Goal: Information Seeking & Learning: Understand process/instructions

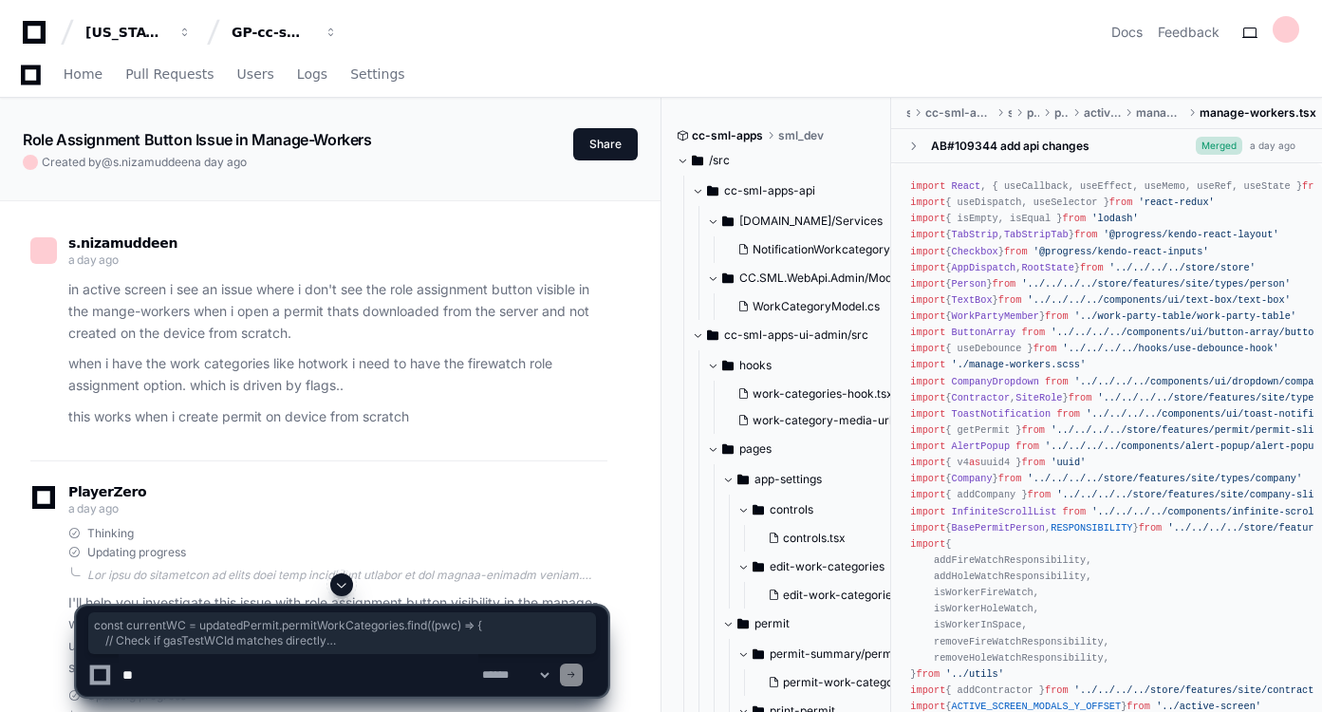
scroll to position [8181, 0]
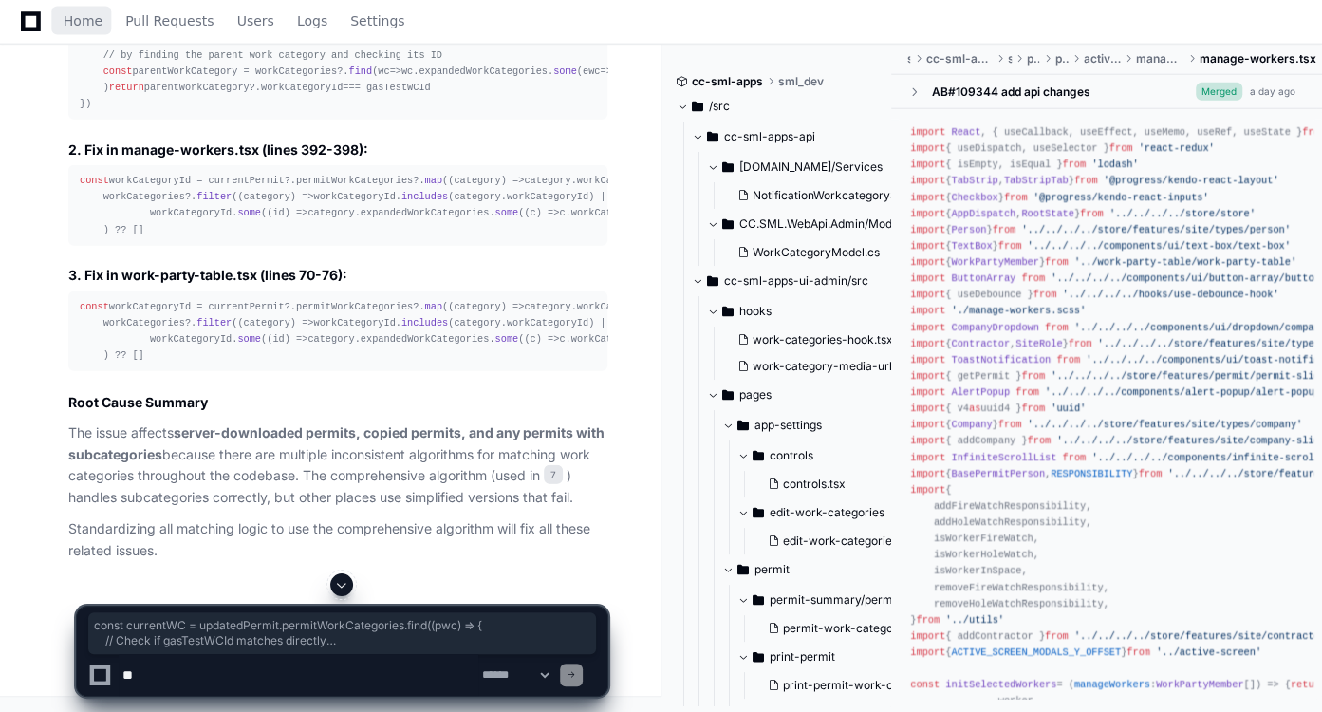
drag, startPoint x: 93, startPoint y: 21, endPoint x: 207, endPoint y: 26, distance: 114.0
click at [93, 21] on span "Home" at bounding box center [83, 20] width 39 height 11
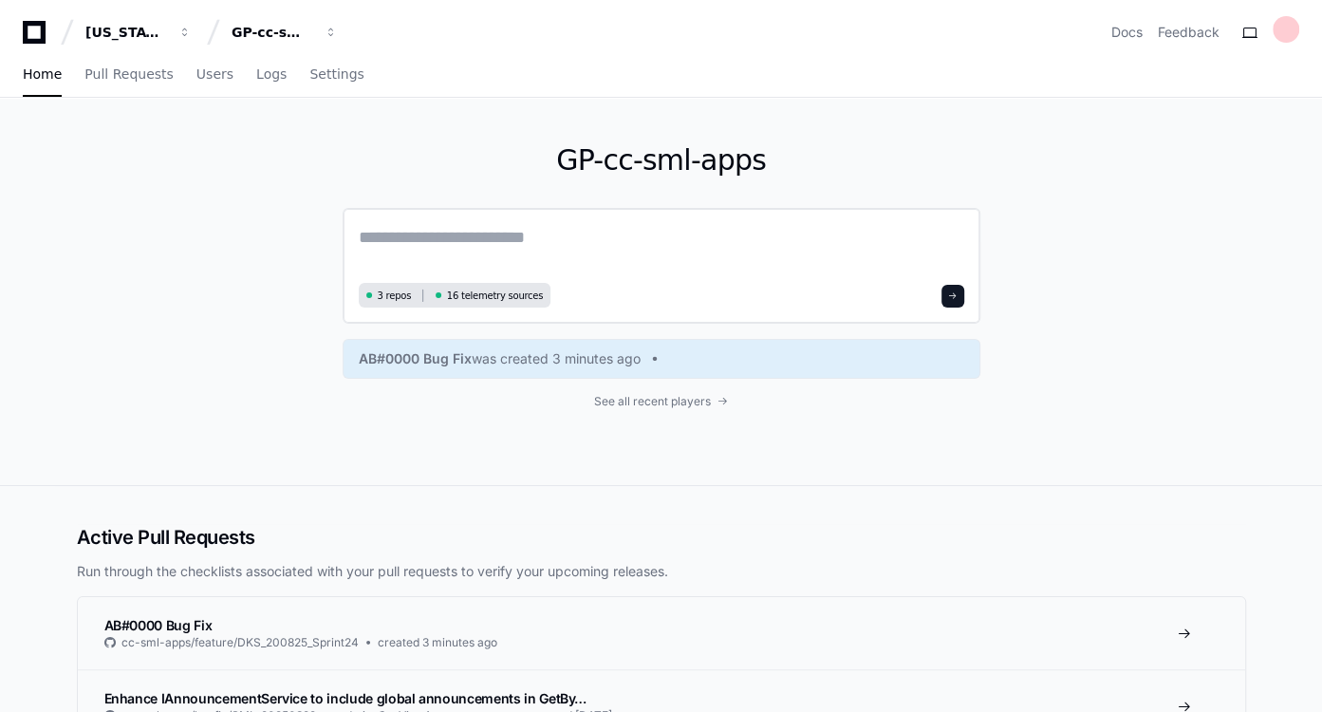
click at [461, 241] on textarea at bounding box center [662, 250] width 606 height 53
paste textarea "**********"
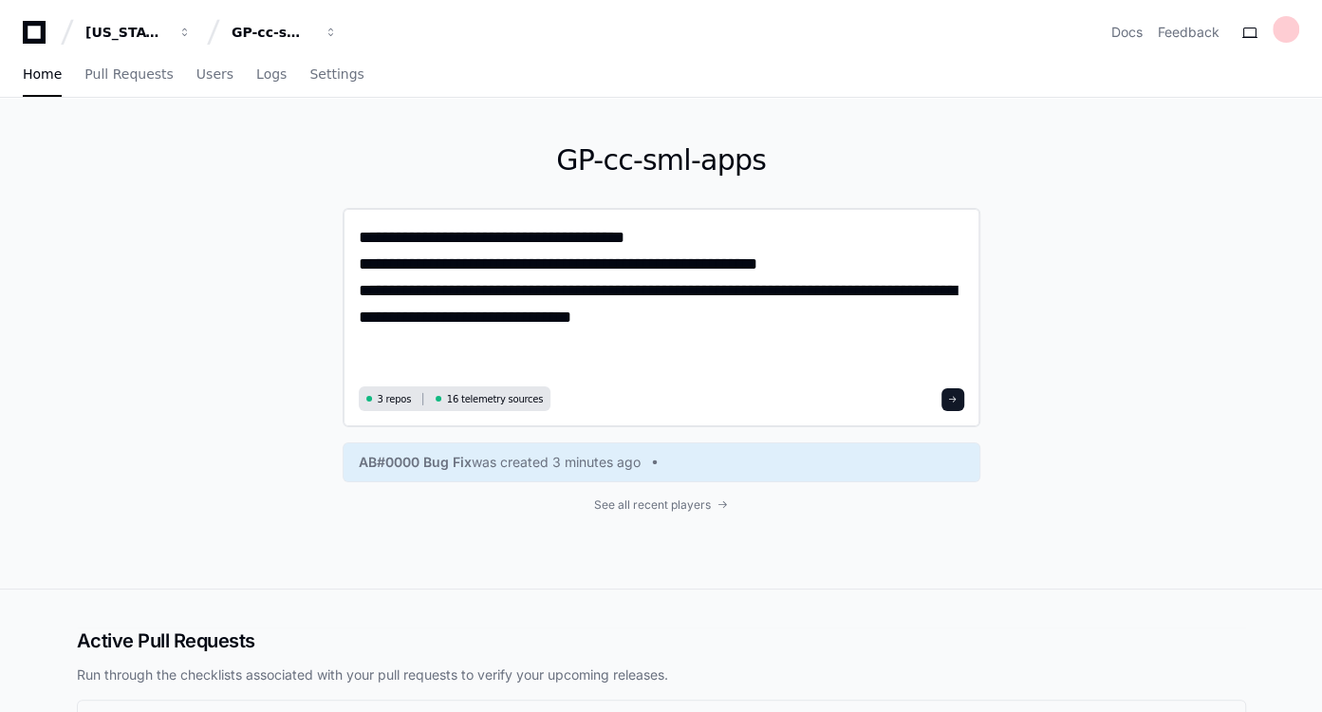
type textarea "**********"
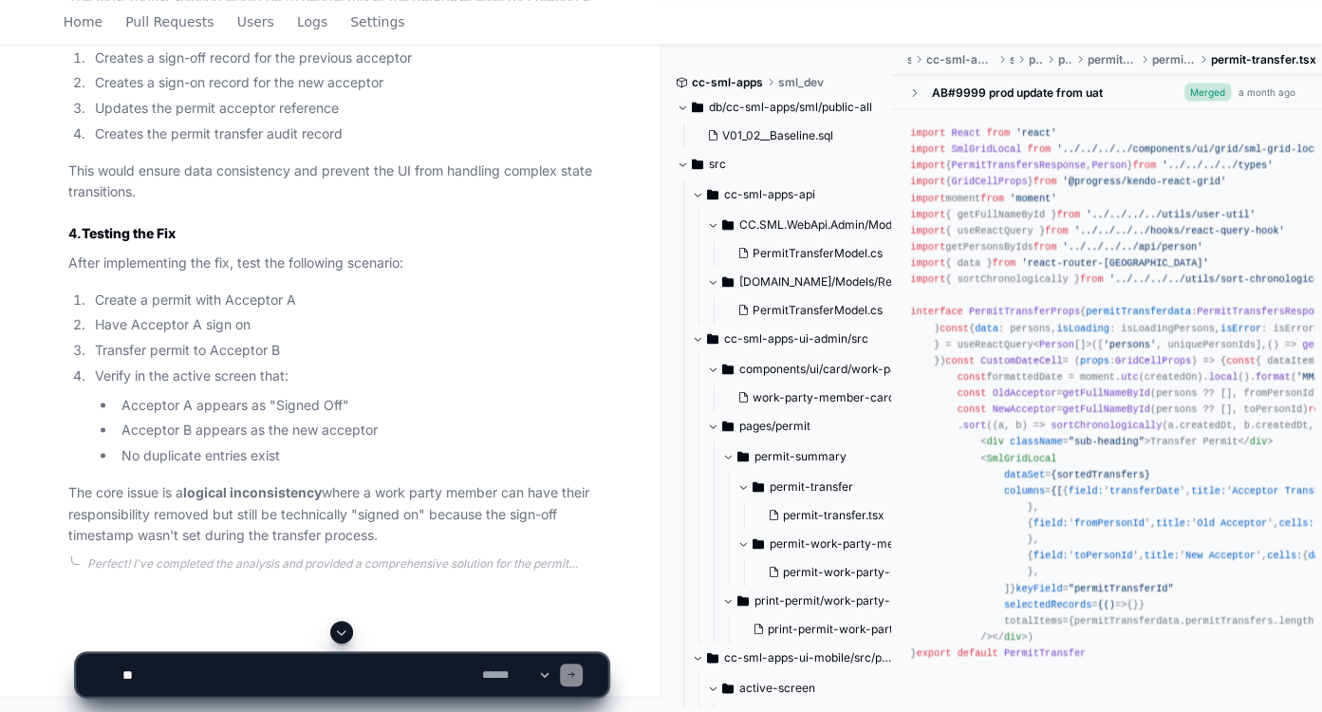
scroll to position [2754, 0]
click at [195, 265] on p "After implementing the fix, test the following scenario:" at bounding box center [337, 263] width 539 height 22
click at [439, 346] on li "Transfer permit to Acceptor B" at bounding box center [348, 350] width 518 height 22
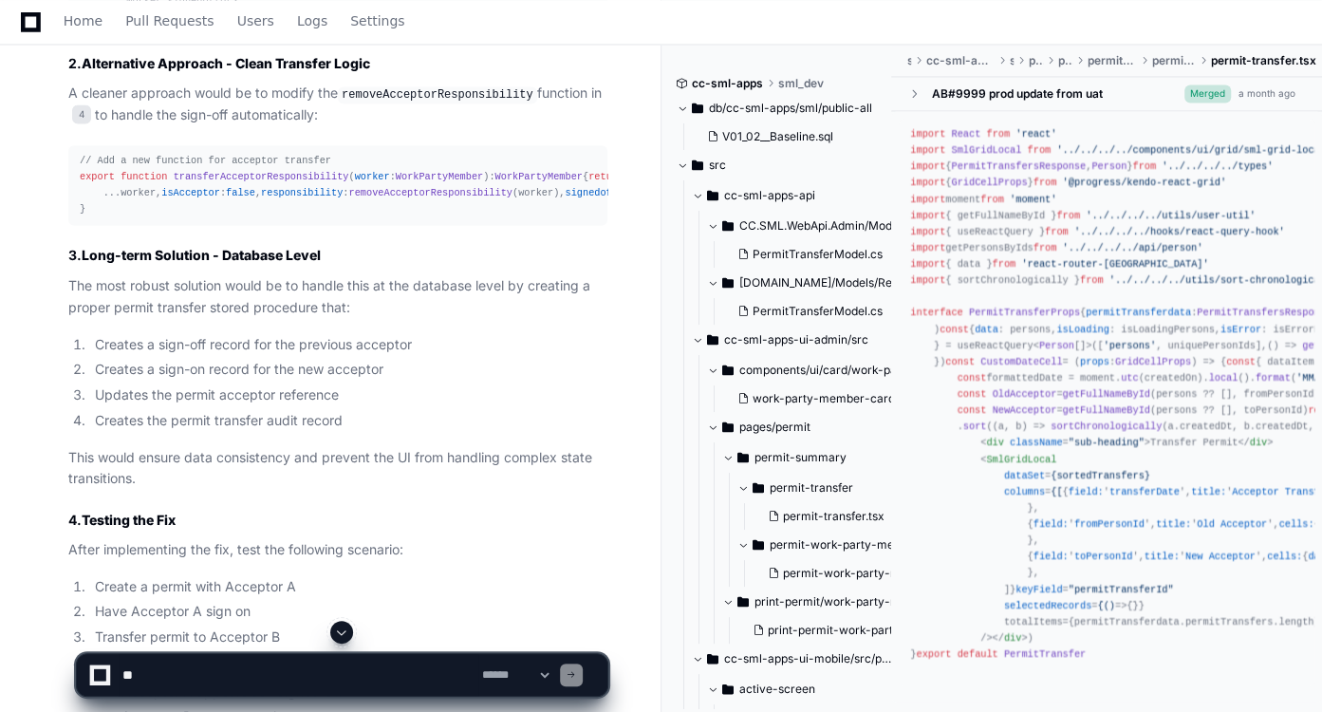
scroll to position [2016, 0]
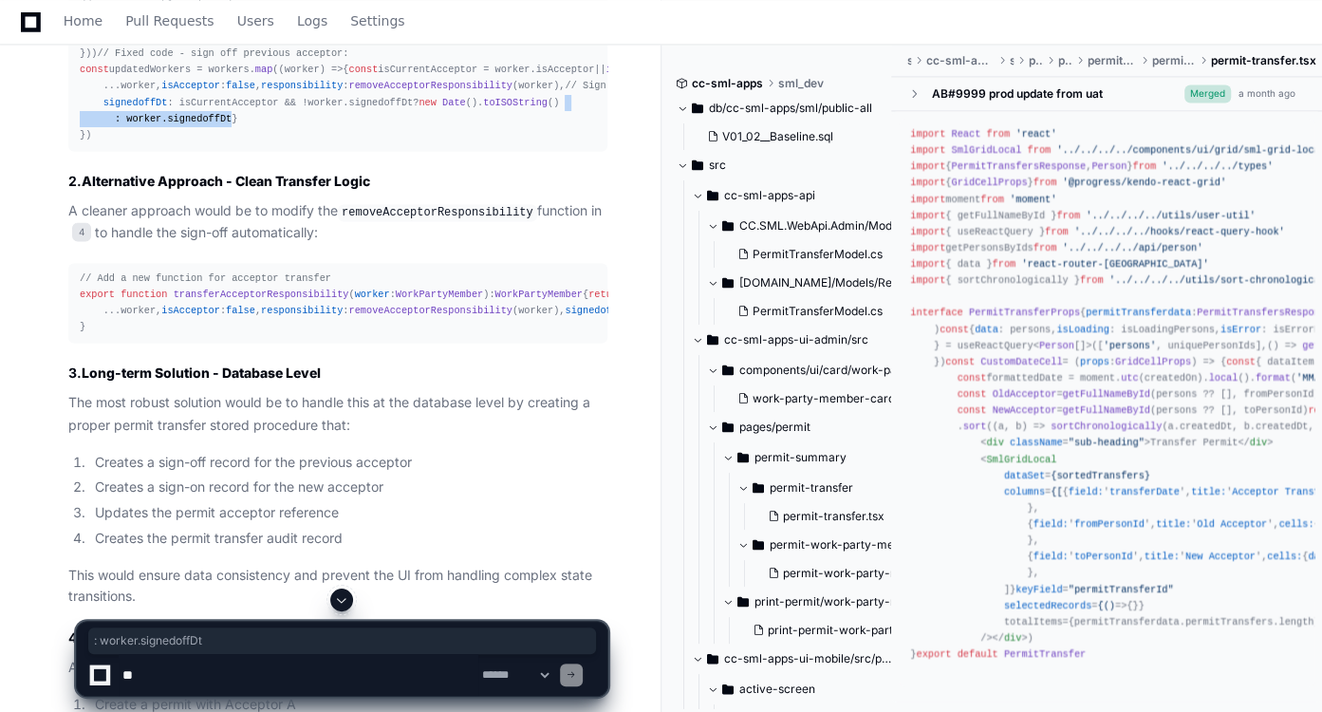
drag, startPoint x: 439, startPoint y: 346, endPoint x: 478, endPoint y: 360, distance: 42.3
click at [478, 143] on div "// Current problematic code: const updatedWorkers = workers. map ( ( worker ) =…" at bounding box center [338, 70] width 516 height 146
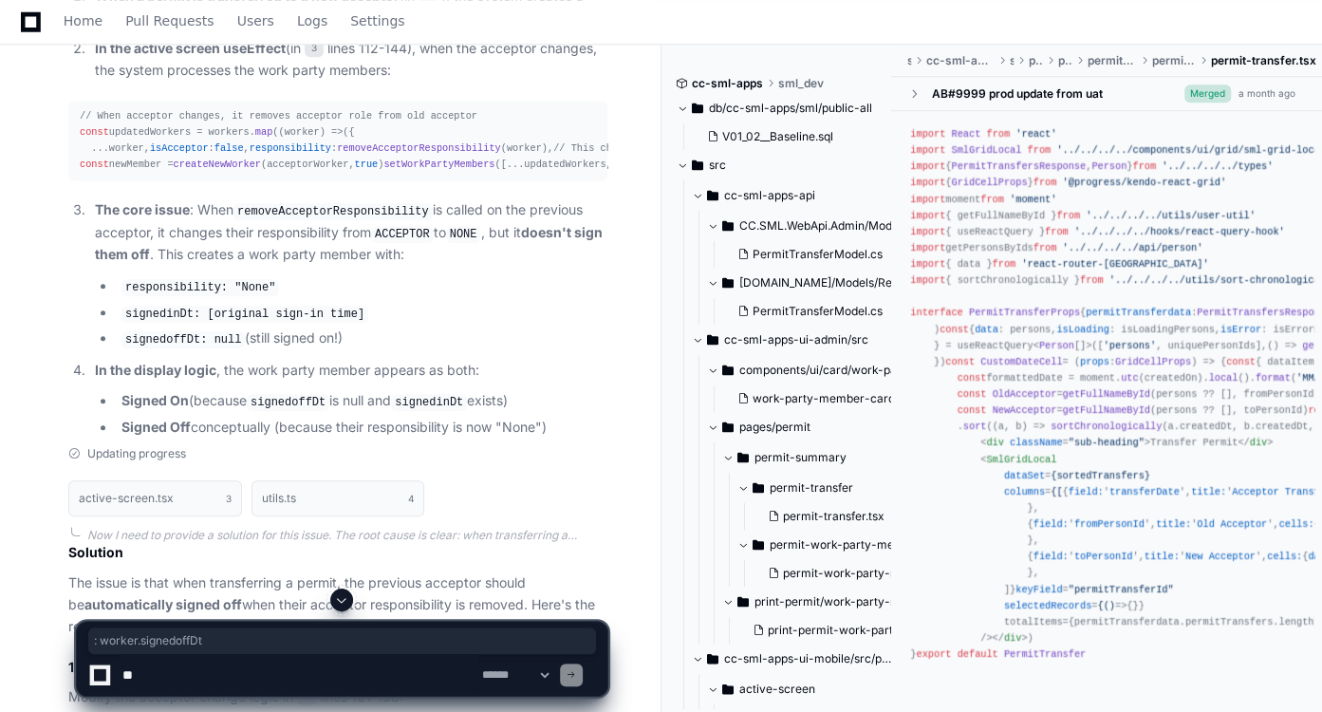
scroll to position [1284, 0]
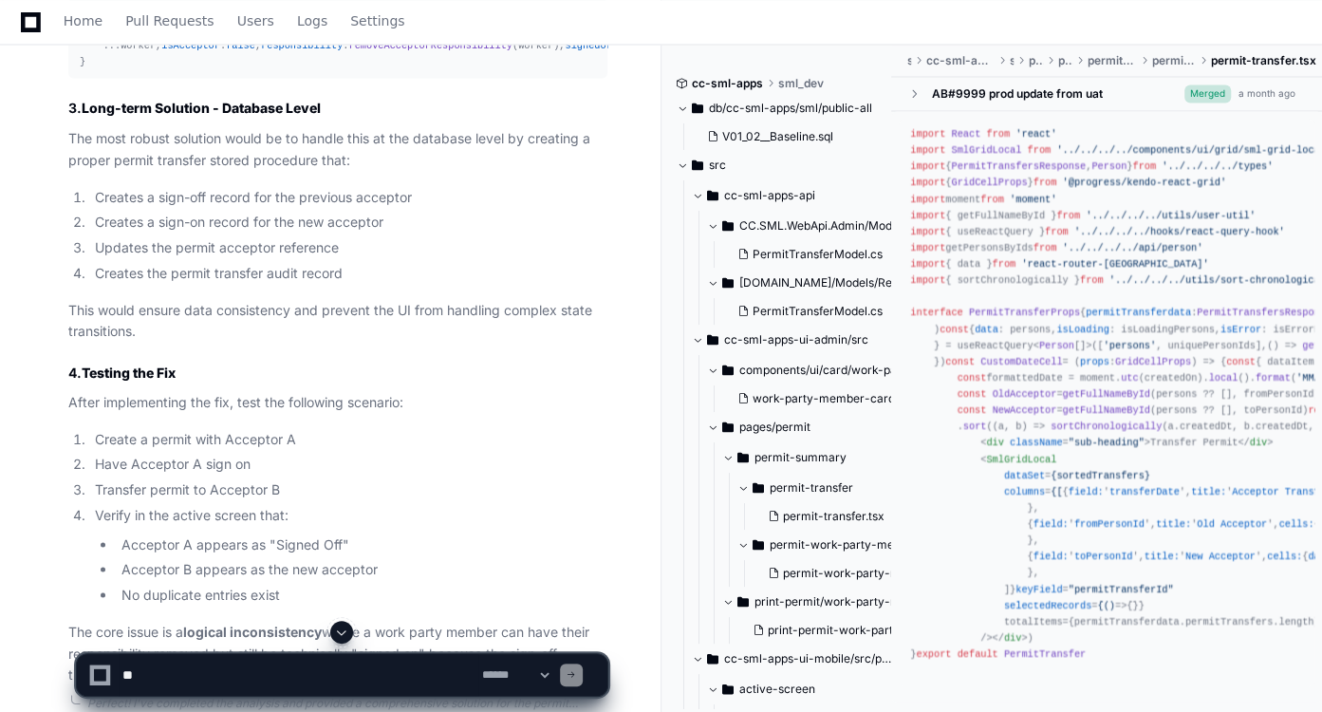
scroll to position [2282, 0]
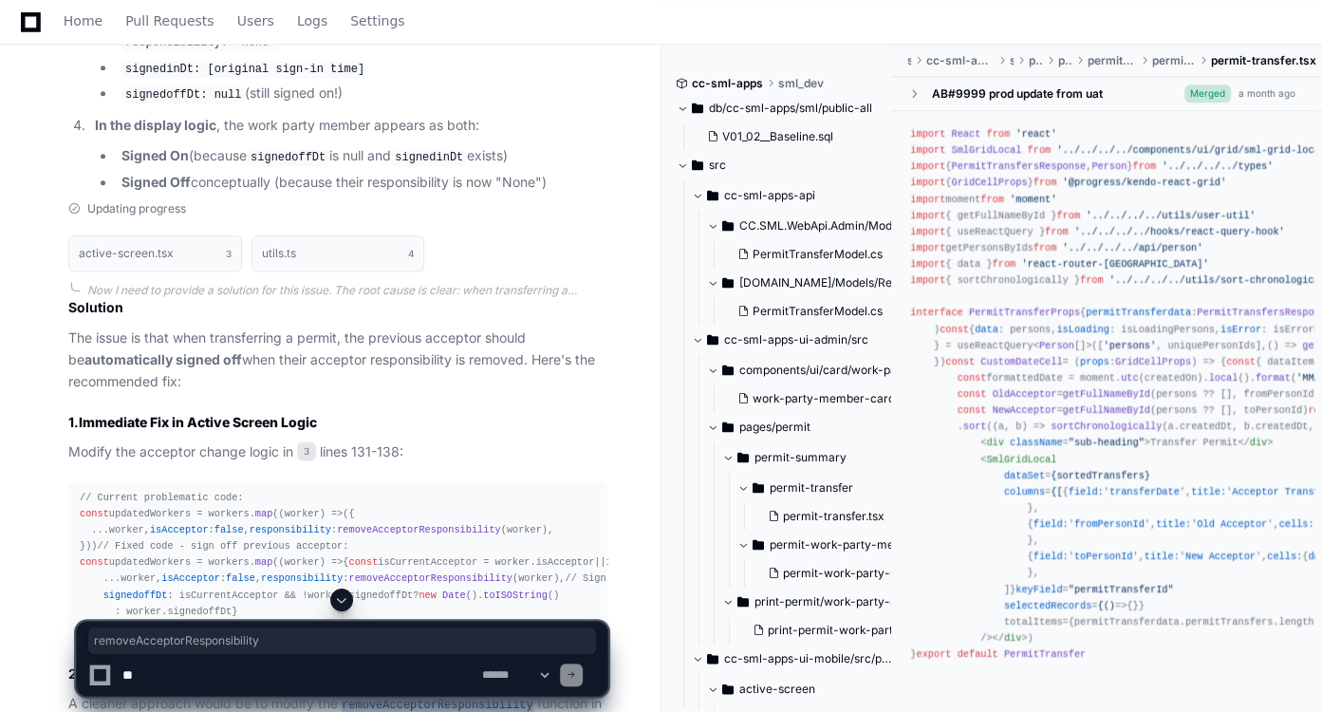
scroll to position [1525, 0]
